Goal: Task Accomplishment & Management: Manage account settings

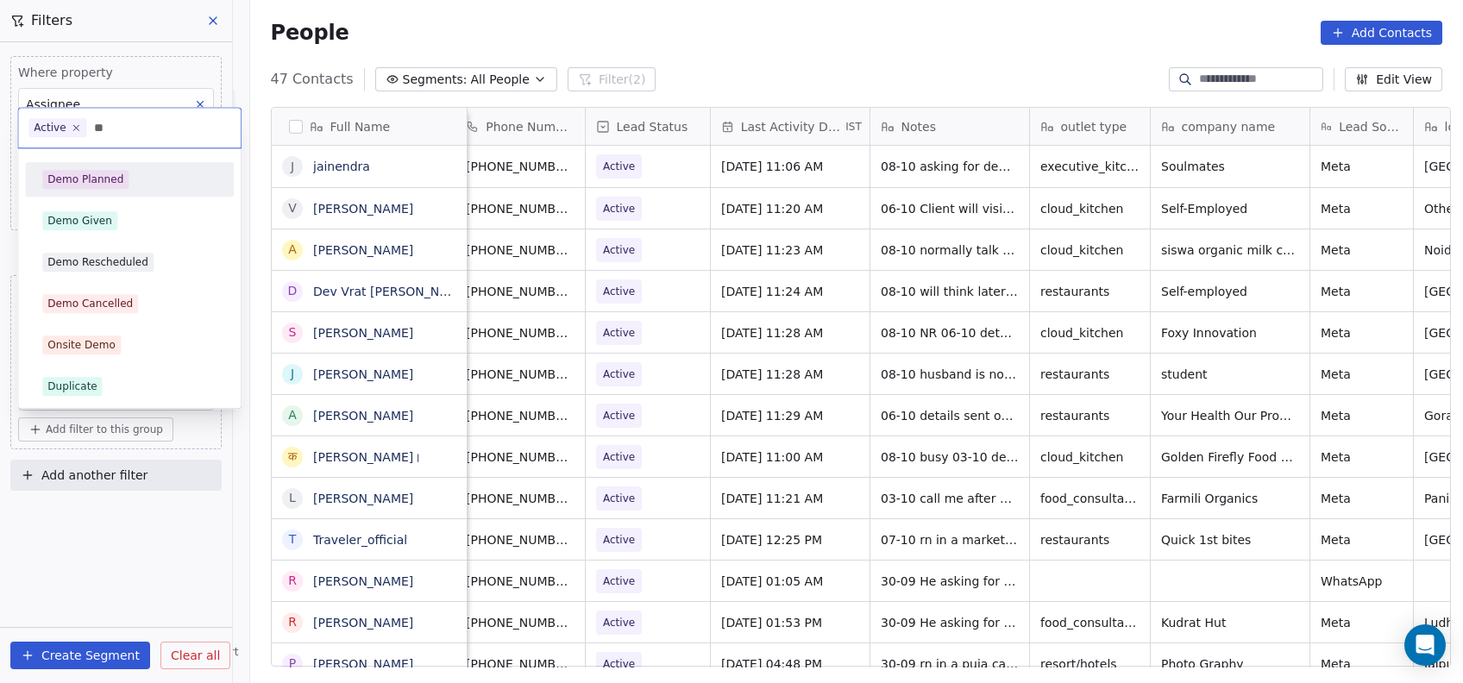
scroll to position [583, 1204]
type input "***"
click at [164, 183] on div "Demo Planned" at bounding box center [129, 179] width 174 height 19
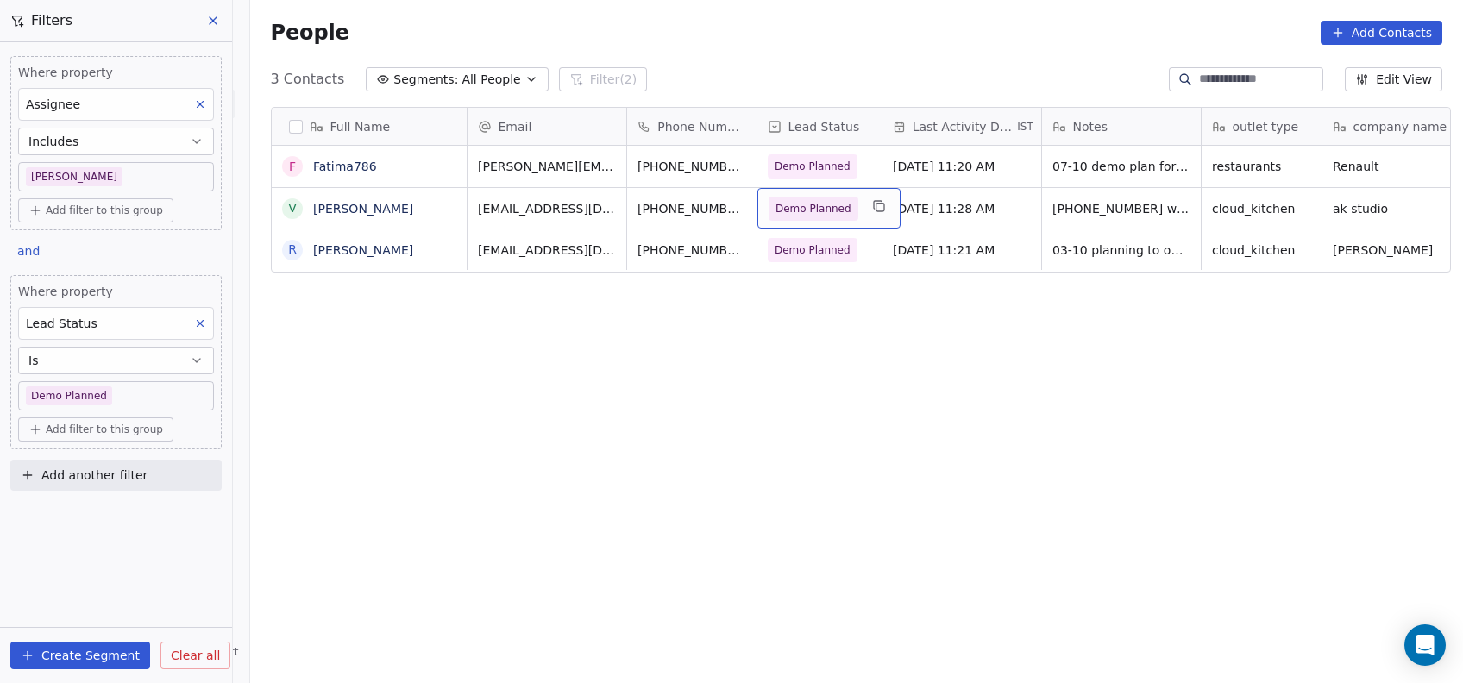
click at [814, 206] on span "Demo Planned" at bounding box center [814, 208] width 76 height 17
click at [831, 217] on span "Demo Planned" at bounding box center [814, 209] width 90 height 24
click at [822, 221] on div "Demo Planned" at bounding box center [829, 208] width 143 height 41
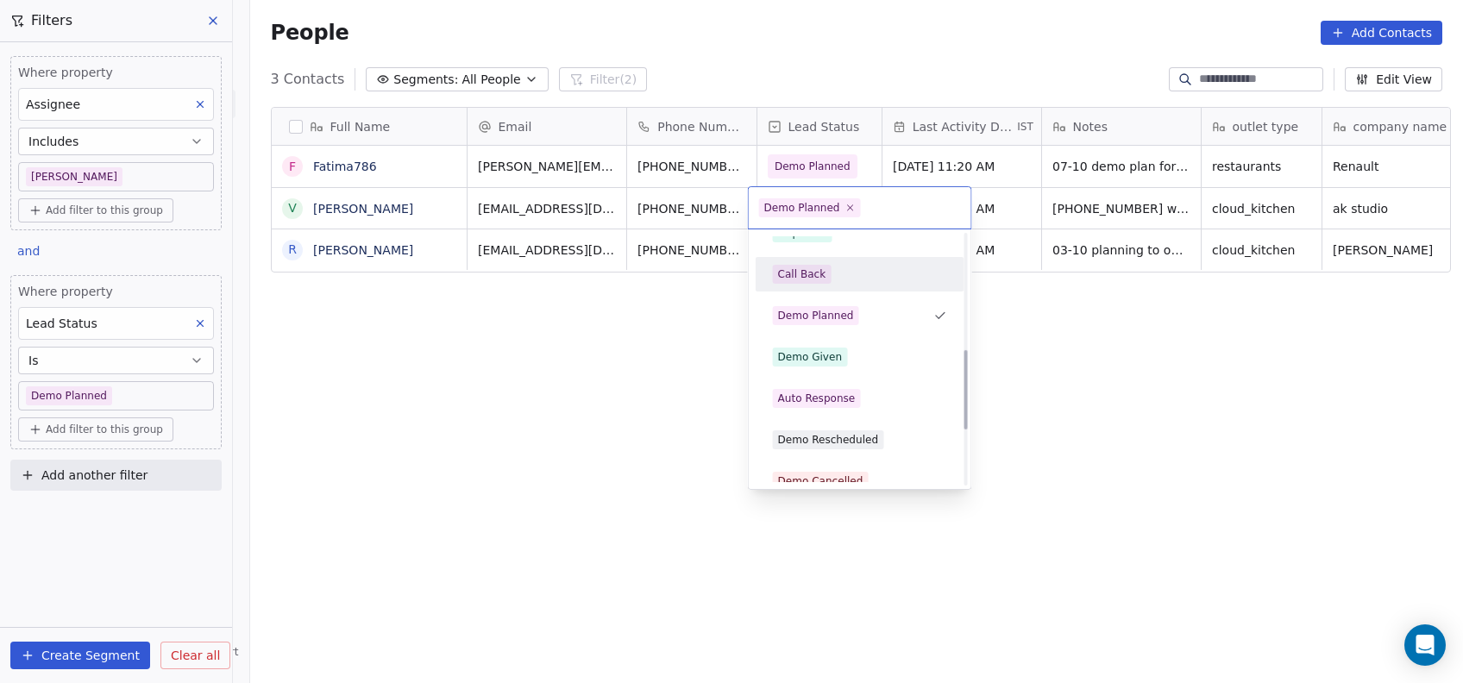
scroll to position [362, 0]
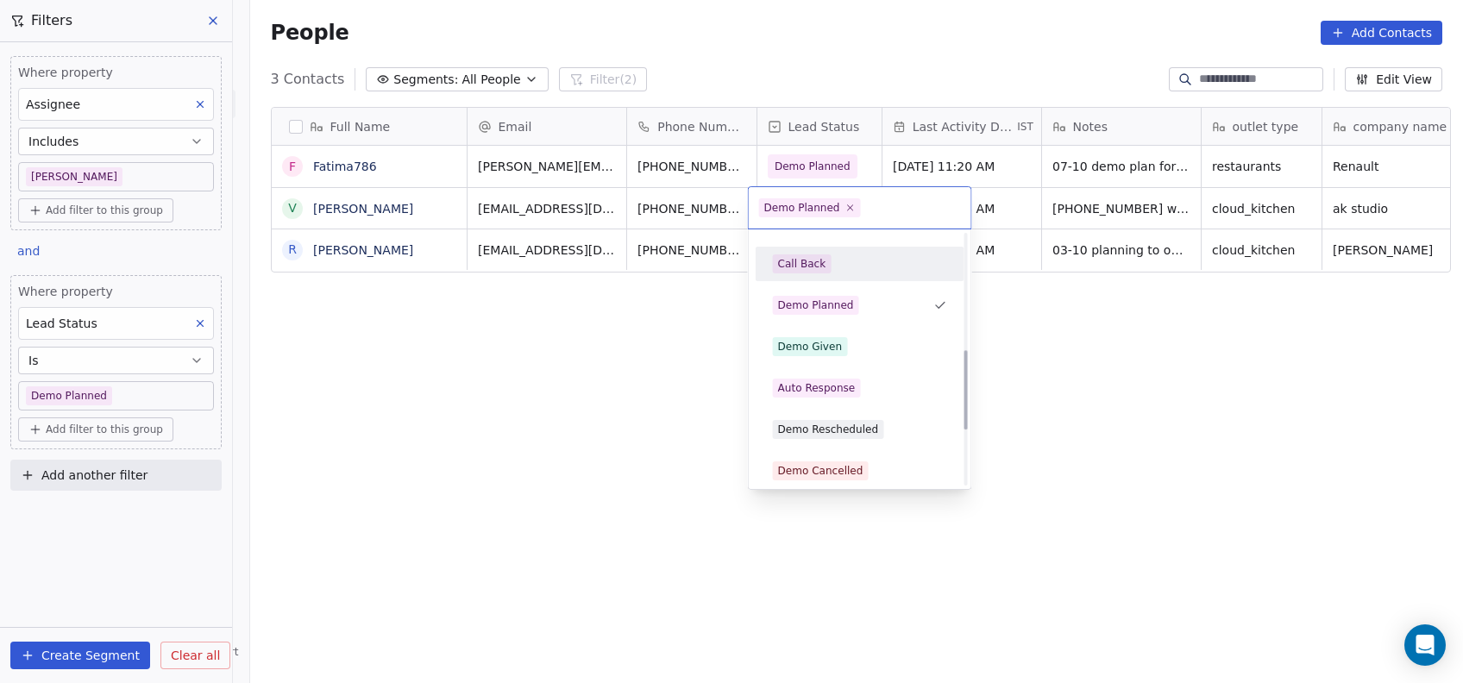
click at [863, 360] on div "Demo Given" at bounding box center [860, 347] width 209 height 35
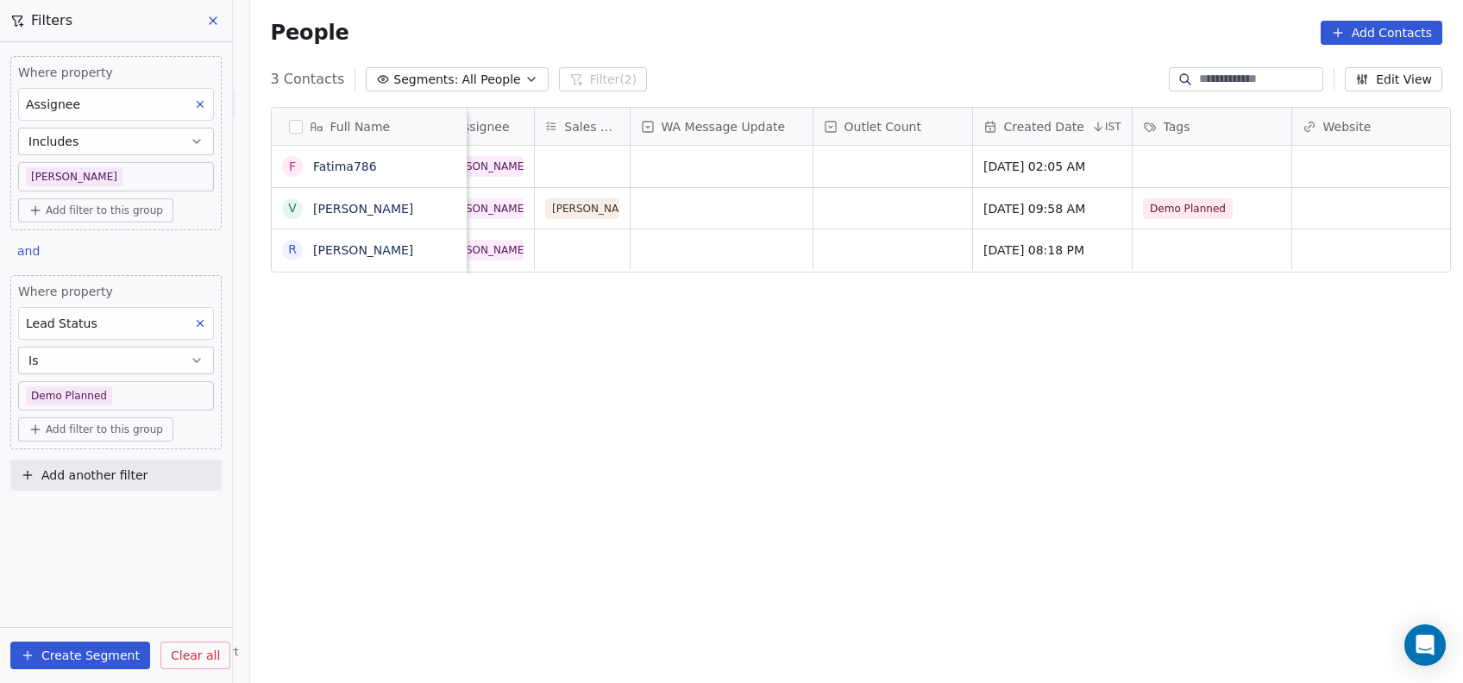
scroll to position [0, 1617]
click at [1216, 216] on div "Demo Planned" at bounding box center [1193, 208] width 105 height 21
click at [1223, 218] on div "Demo Planned" at bounding box center [1208, 208] width 159 height 41
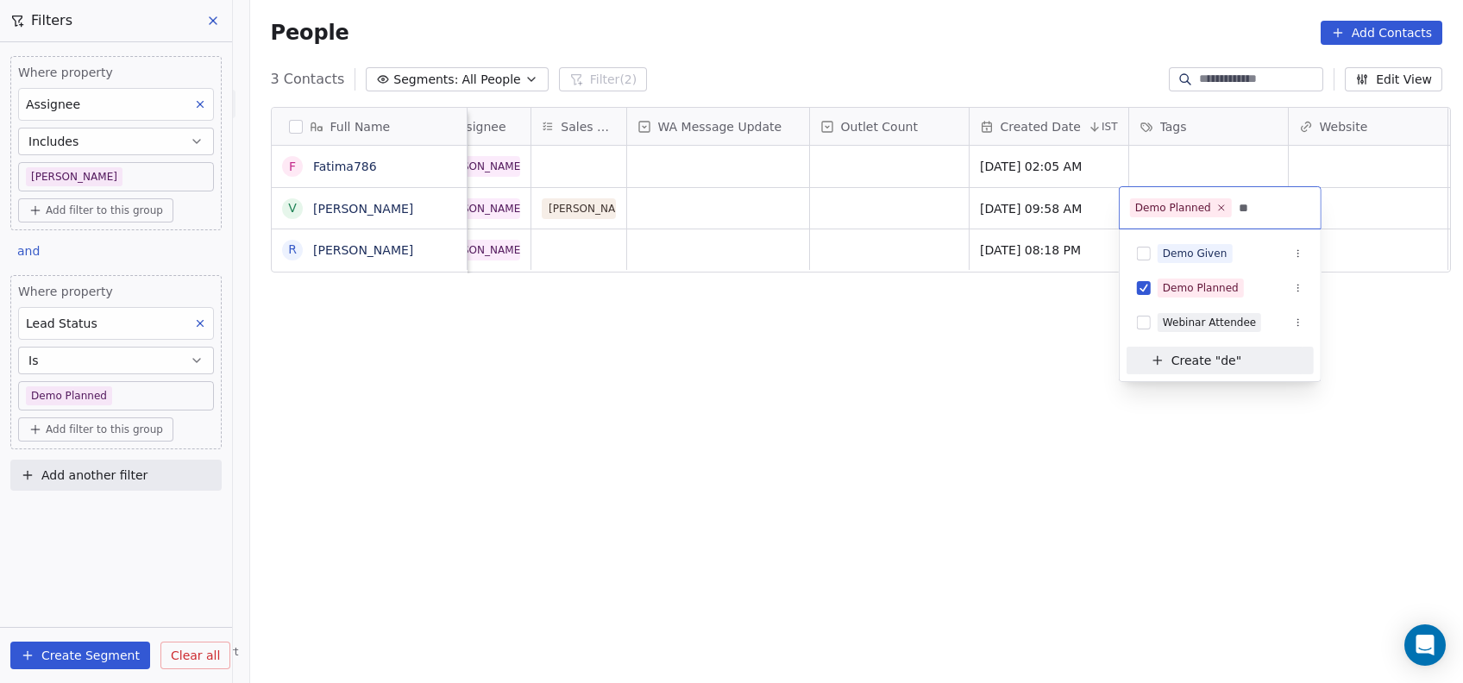
type input "**"
click at [1221, 254] on div "Demo Given" at bounding box center [1195, 254] width 65 height 16
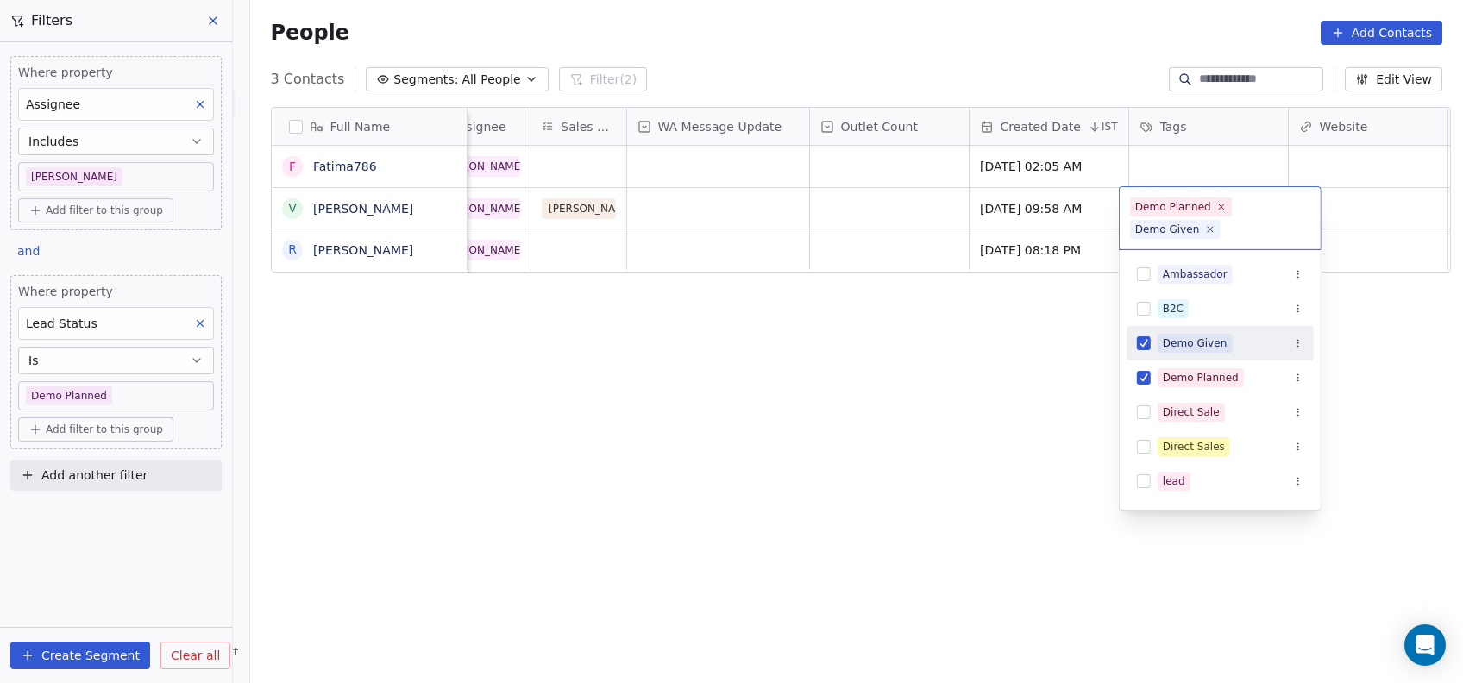
click at [991, 431] on html "On2Cook India Pvt. Ltd. Contacts People Marketing Workflows Campaigns Metrics &…" at bounding box center [731, 341] width 1463 height 683
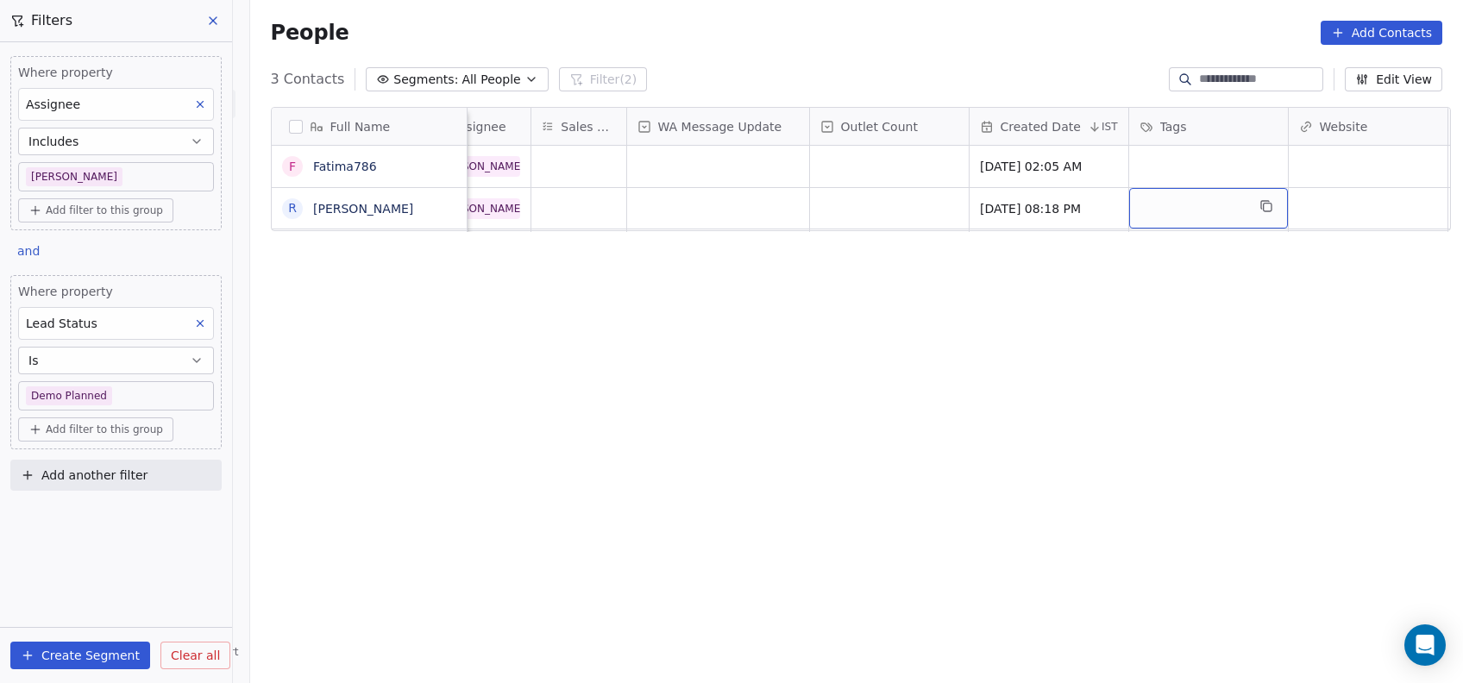
click at [198, 404] on body "On2Cook India Pvt. Ltd. Contacts People Marketing Workflows Campaigns Metrics &…" at bounding box center [731, 341] width 1463 height 683
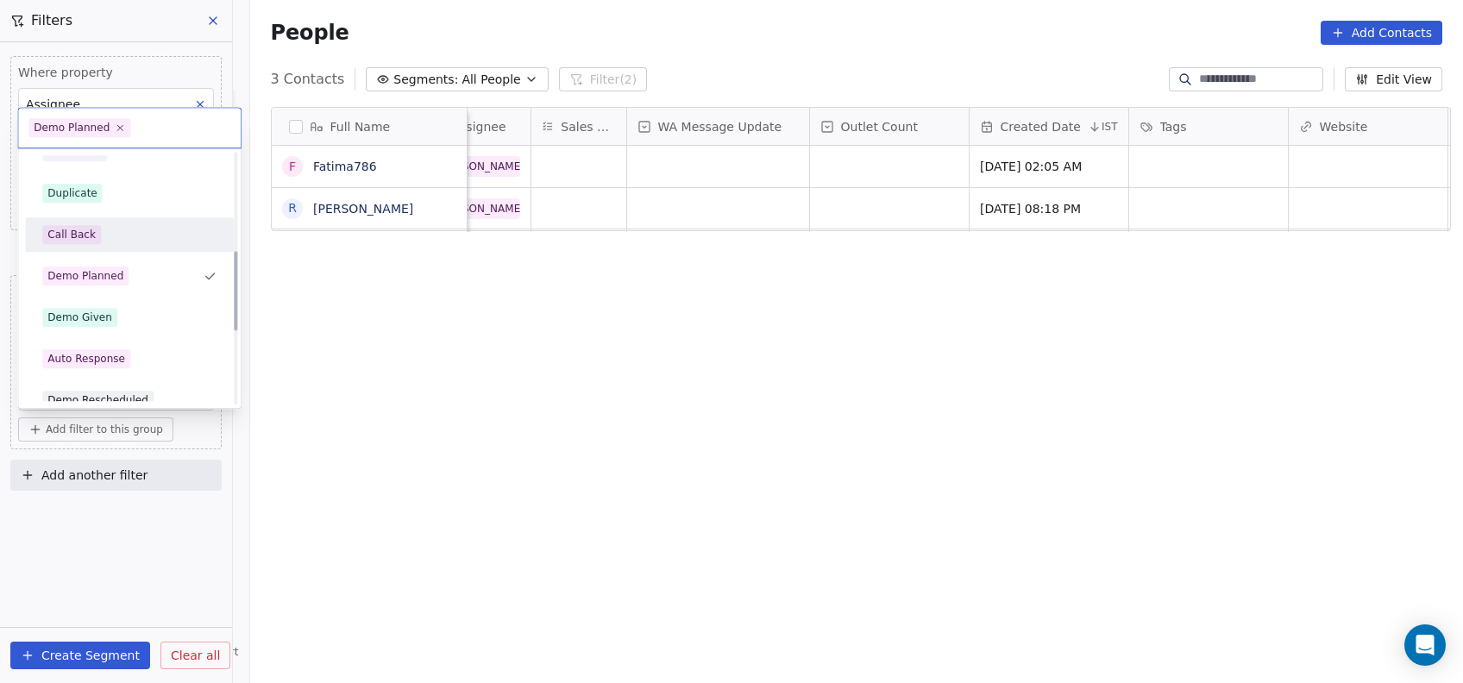
scroll to position [333, 0]
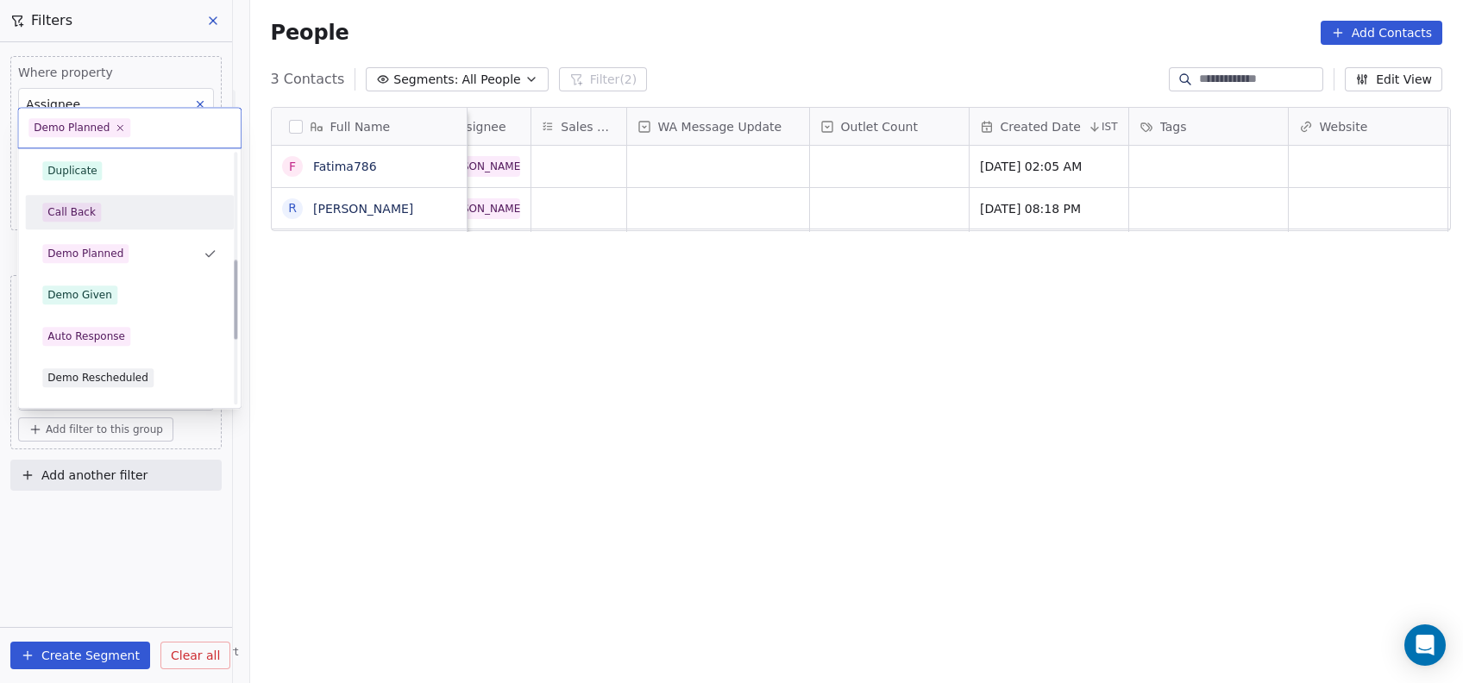
click at [180, 290] on div "Demo Given" at bounding box center [129, 295] width 174 height 19
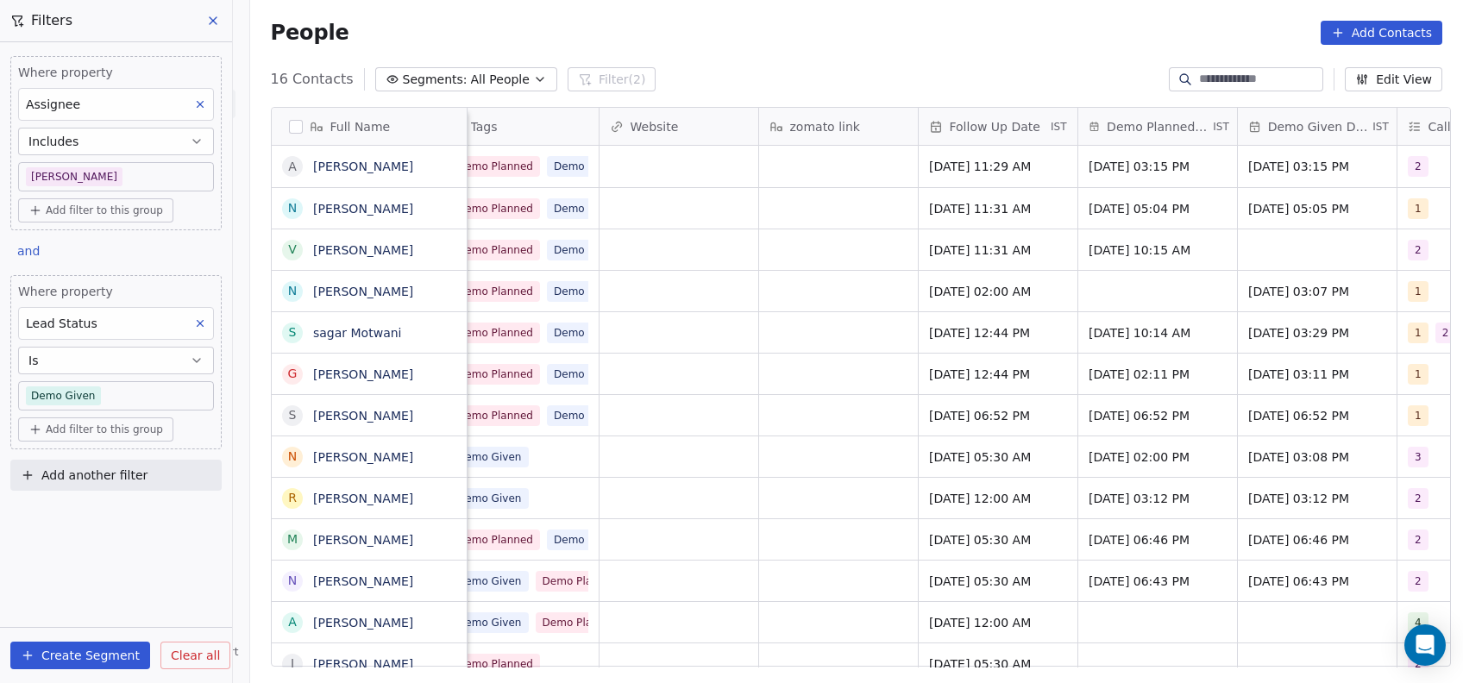
scroll to position [0, 2319]
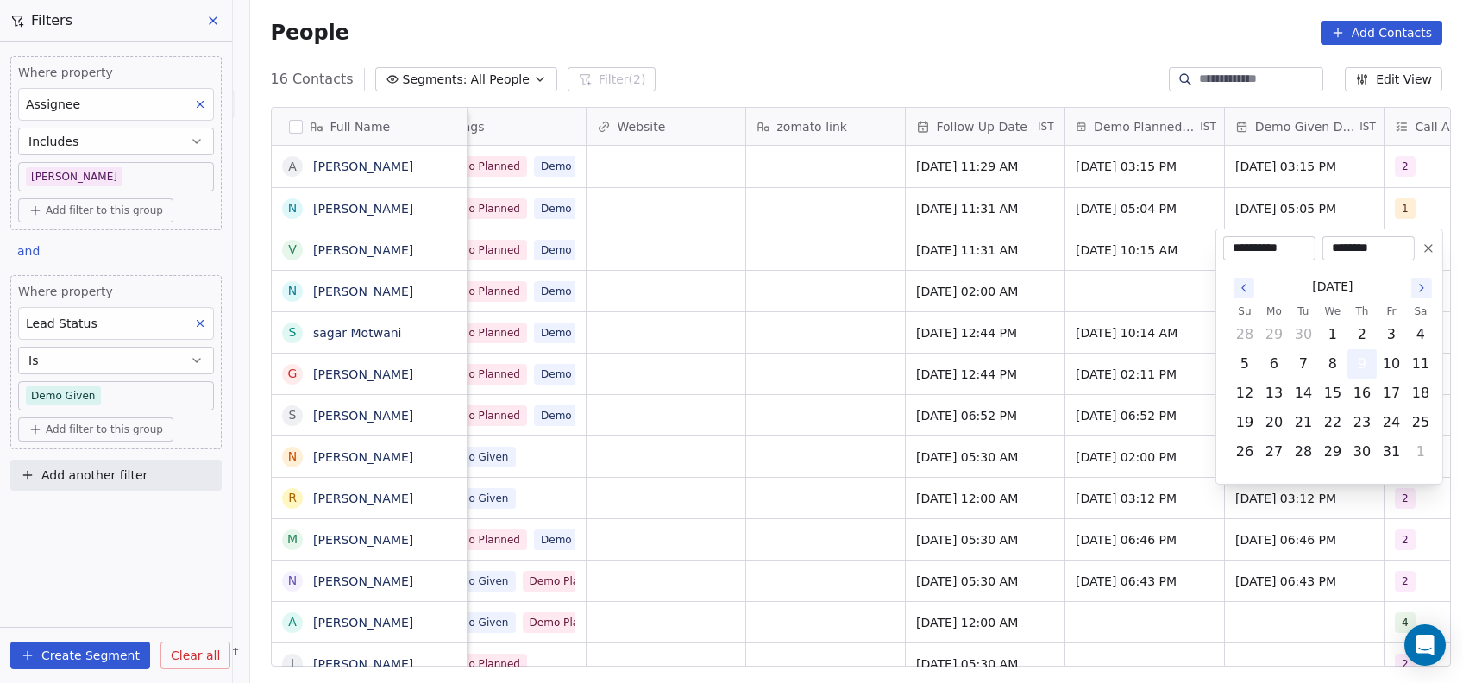
click at [1361, 364] on button "9" at bounding box center [1363, 364] width 28 height 28
click at [1366, 369] on button "9" at bounding box center [1363, 364] width 28 height 28
click at [770, 351] on html "On2Cook India Pvt. Ltd. Contacts People Marketing Workflows Campaigns Metrics &…" at bounding box center [731, 341] width 1463 height 683
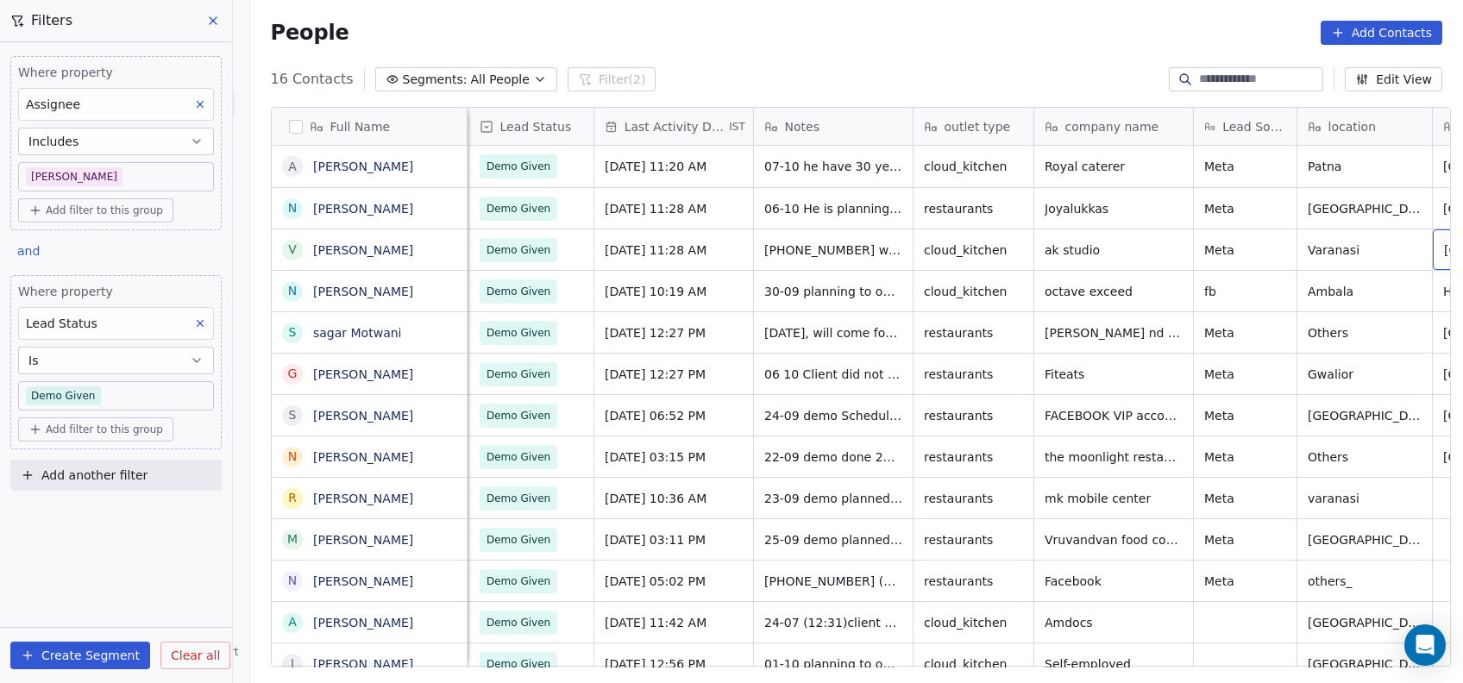
scroll to position [0, 405]
